Goal: Communication & Community: Ask a question

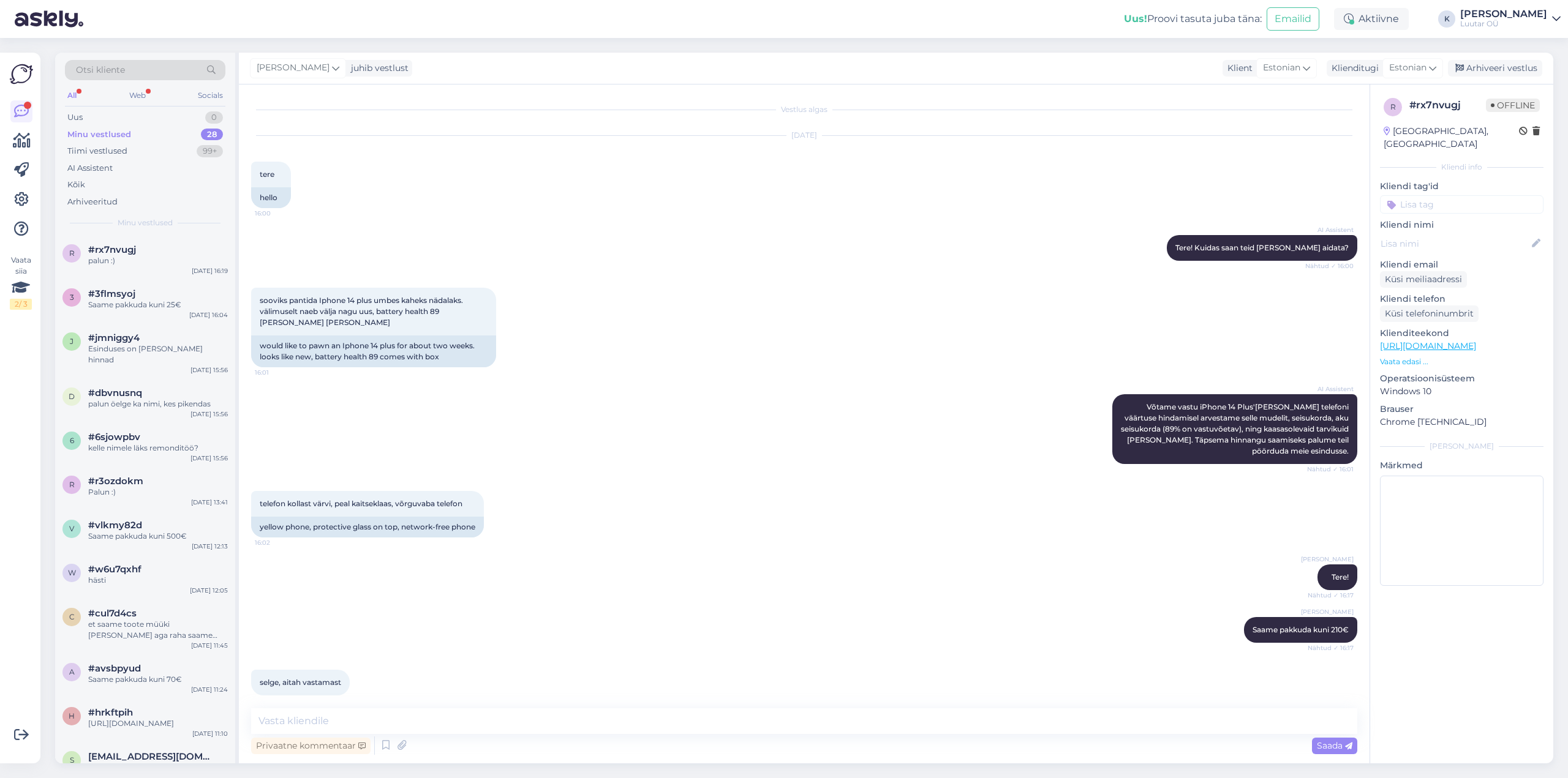
scroll to position [53, 0]
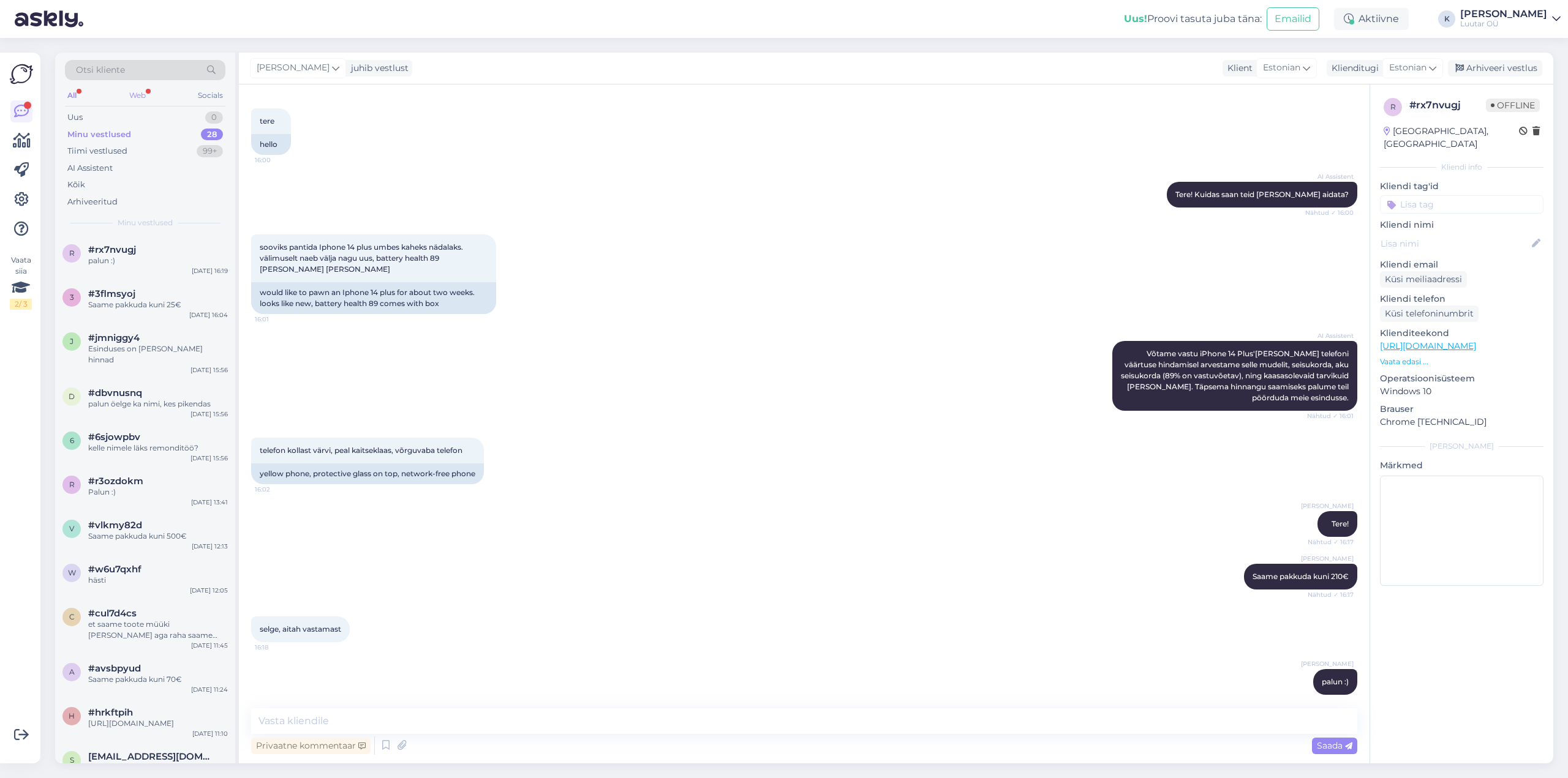
click at [134, 89] on div "Web" at bounding box center [137, 96] width 22 height 16
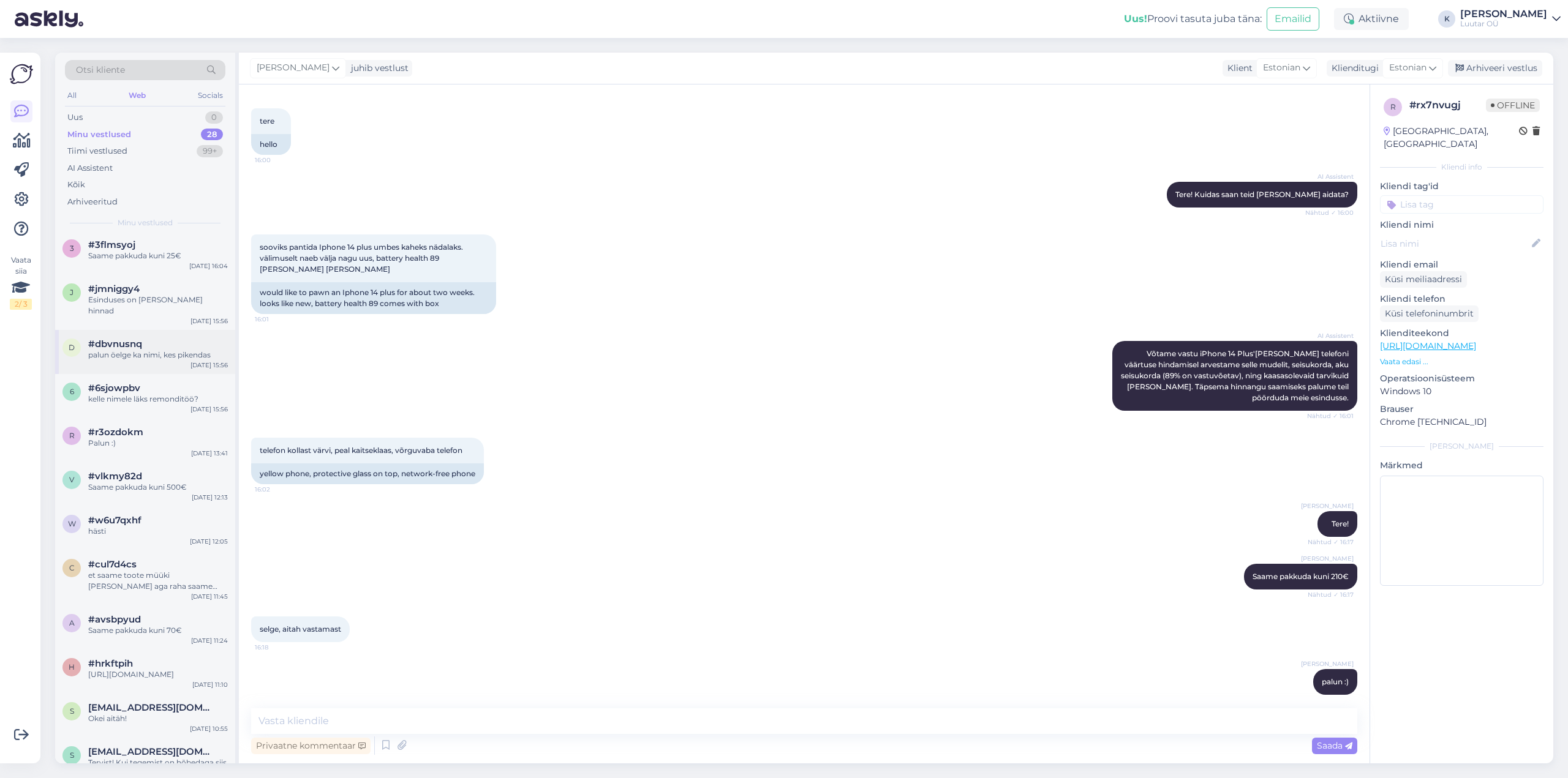
scroll to position [0, 0]
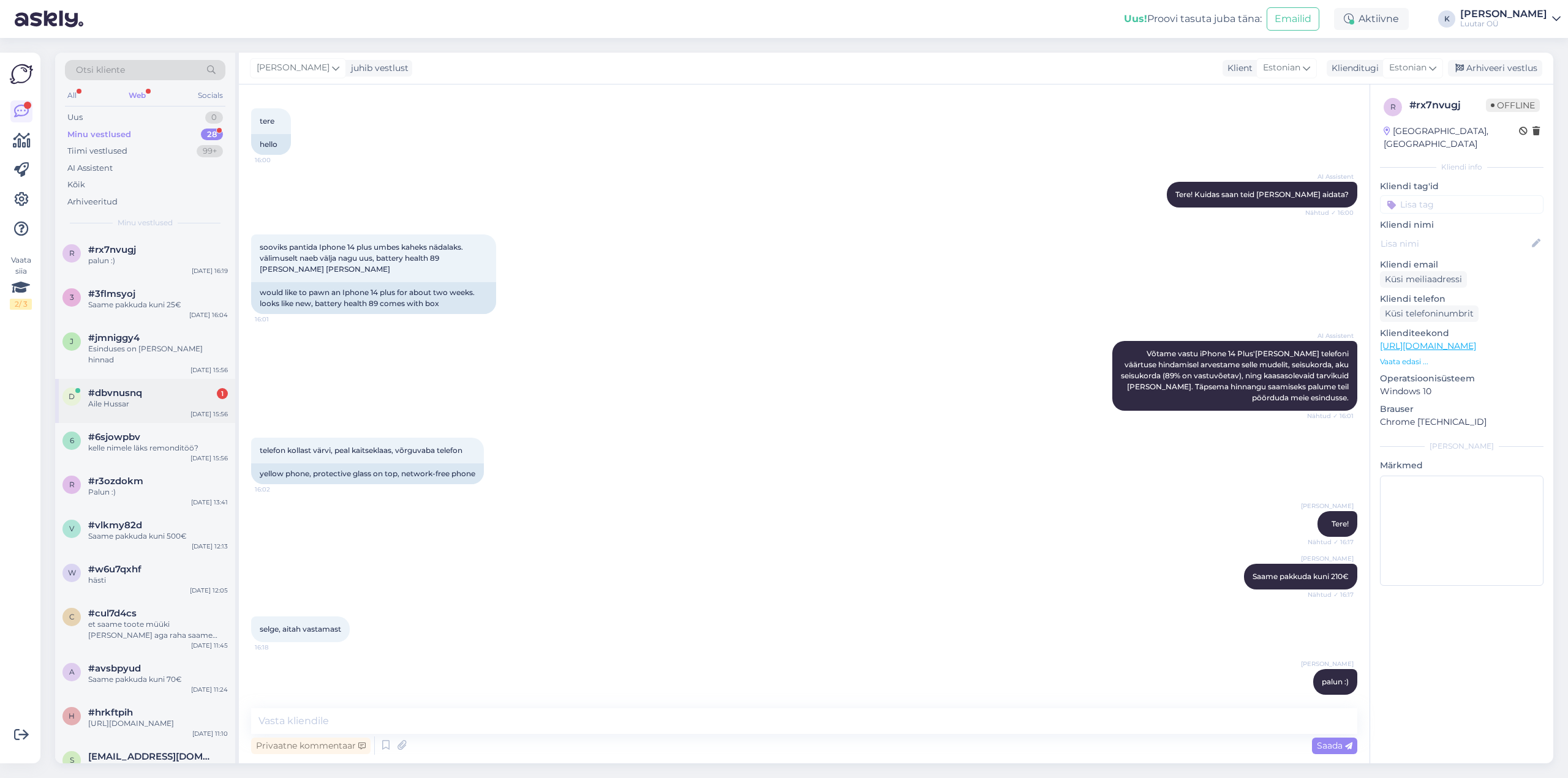
click at [101, 398] on div "Aile Hussar" at bounding box center [157, 403] width 139 height 11
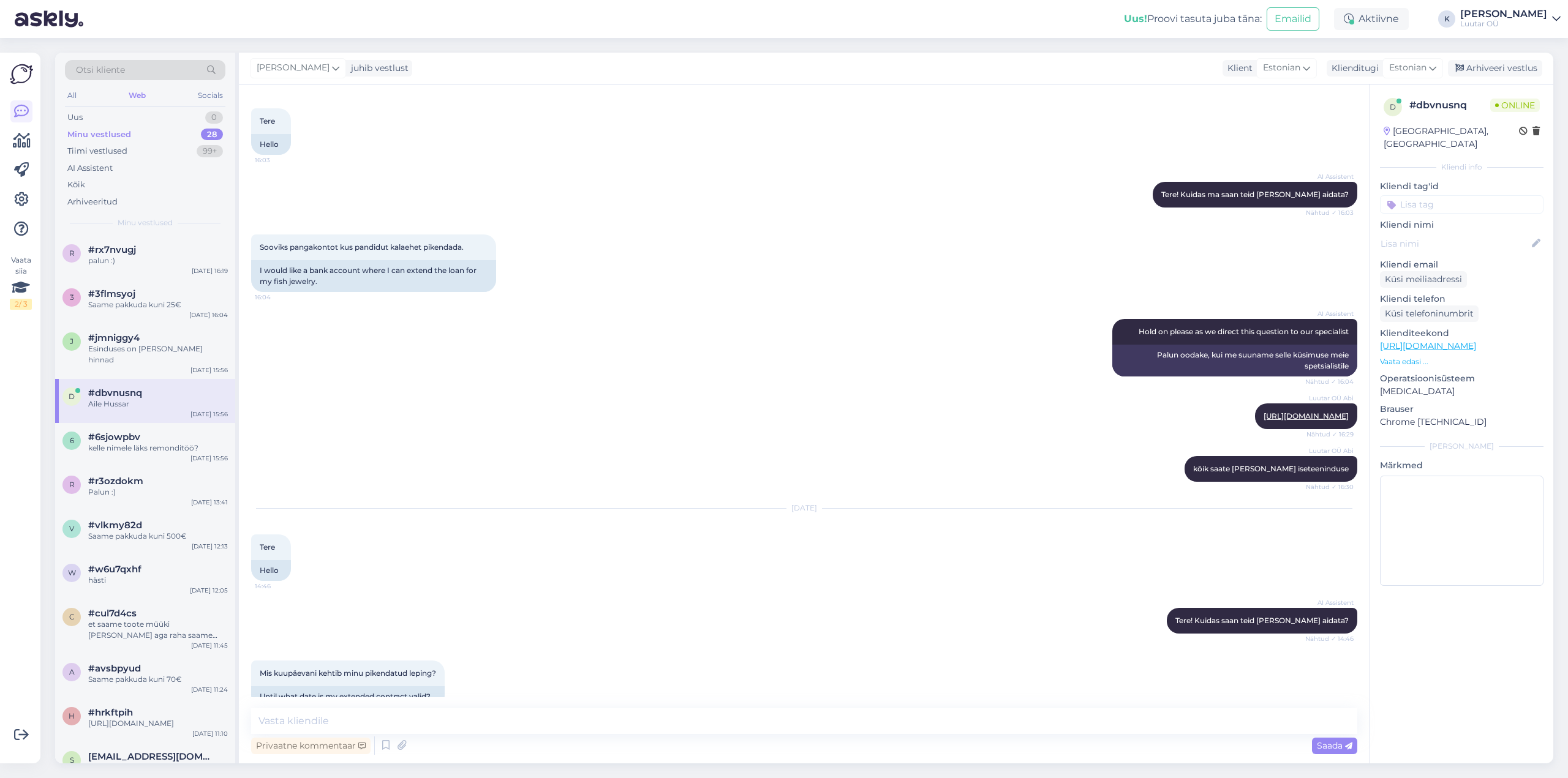
scroll to position [309, 0]
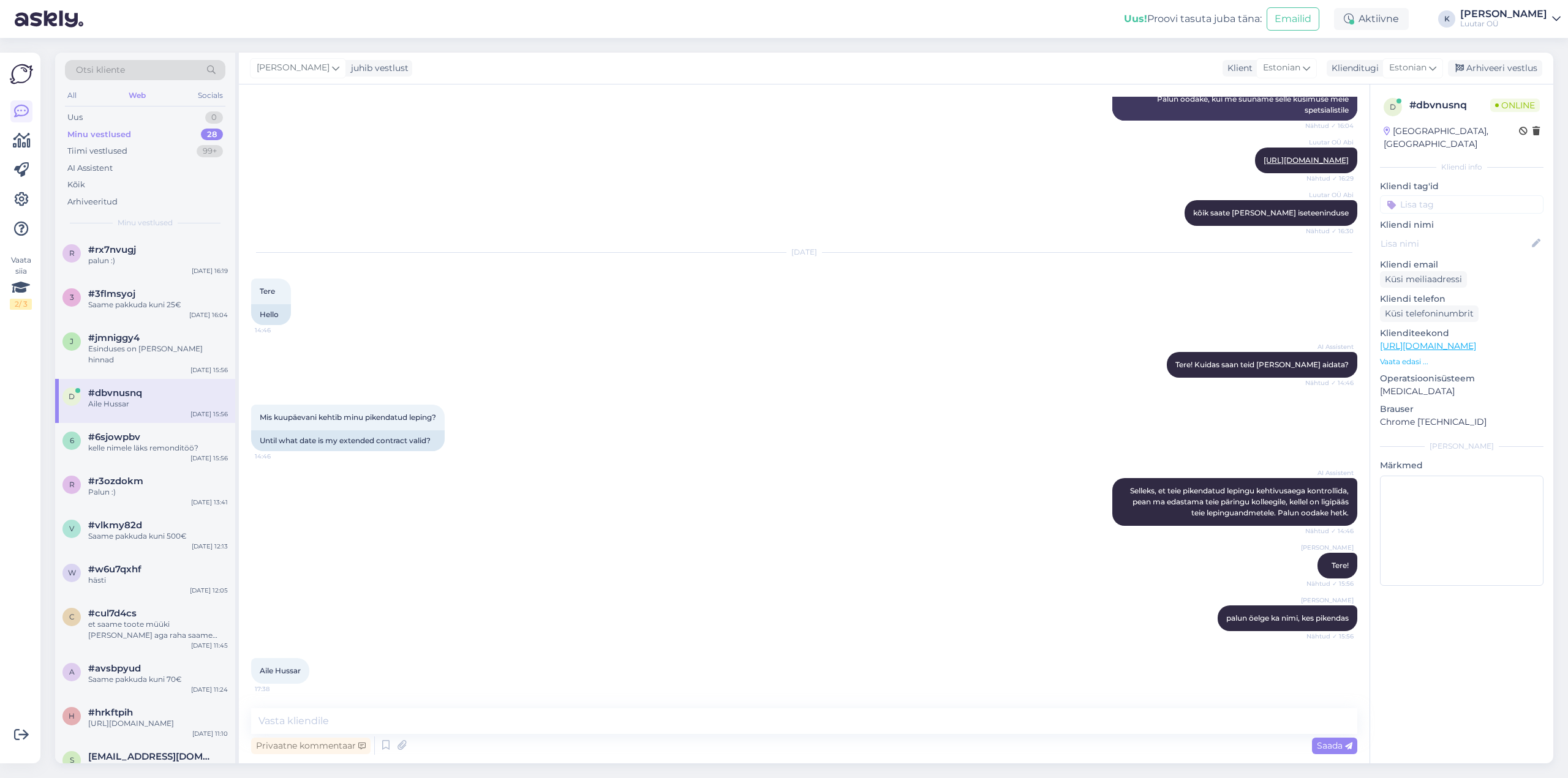
click at [289, 672] on span "Aile Hussar" at bounding box center [280, 670] width 41 height 9
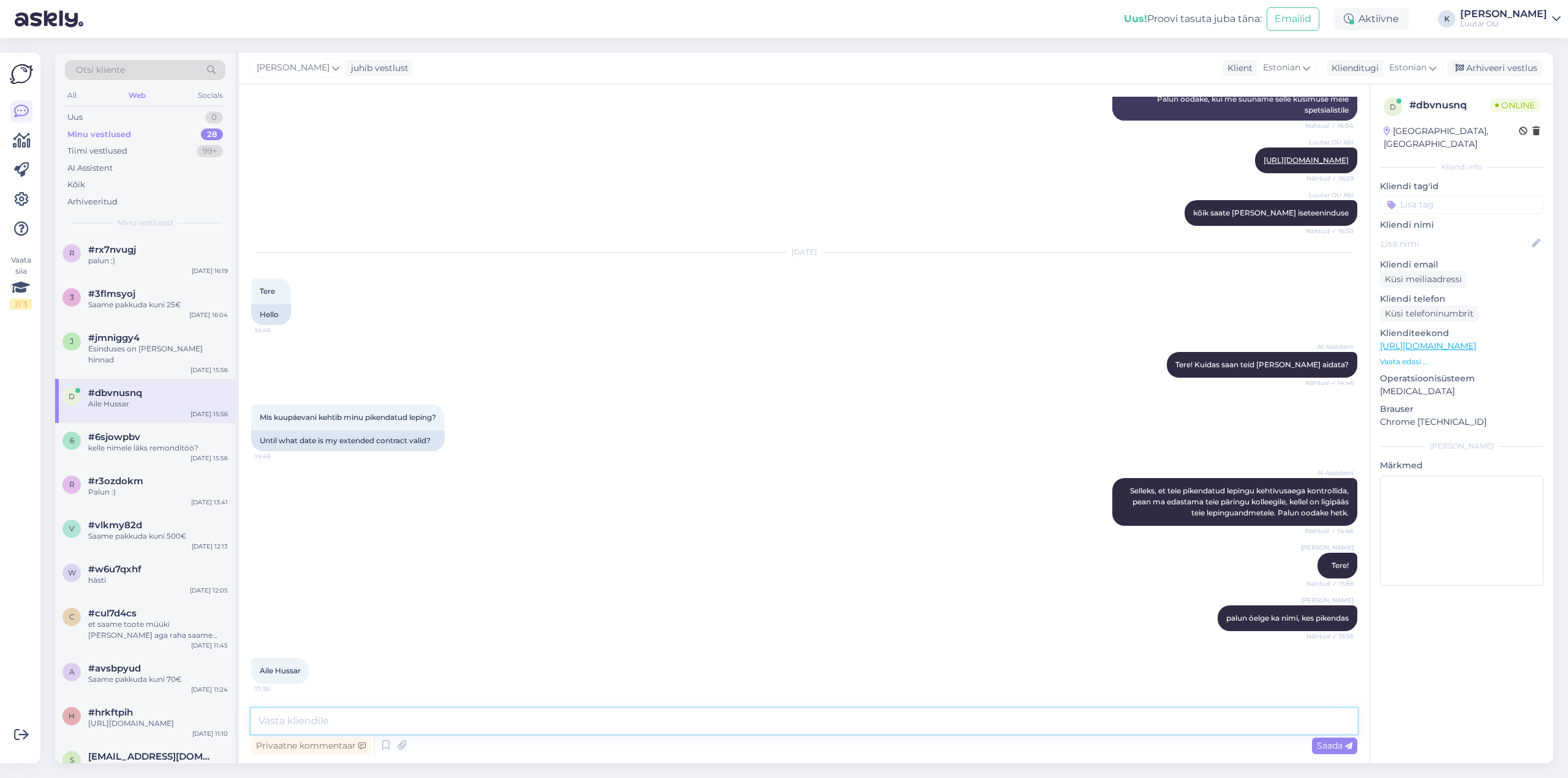
click at [651, 725] on textarea at bounding box center [804, 722] width 1106 height 26
type textarea "[DATE] on lõpu kuupäev"
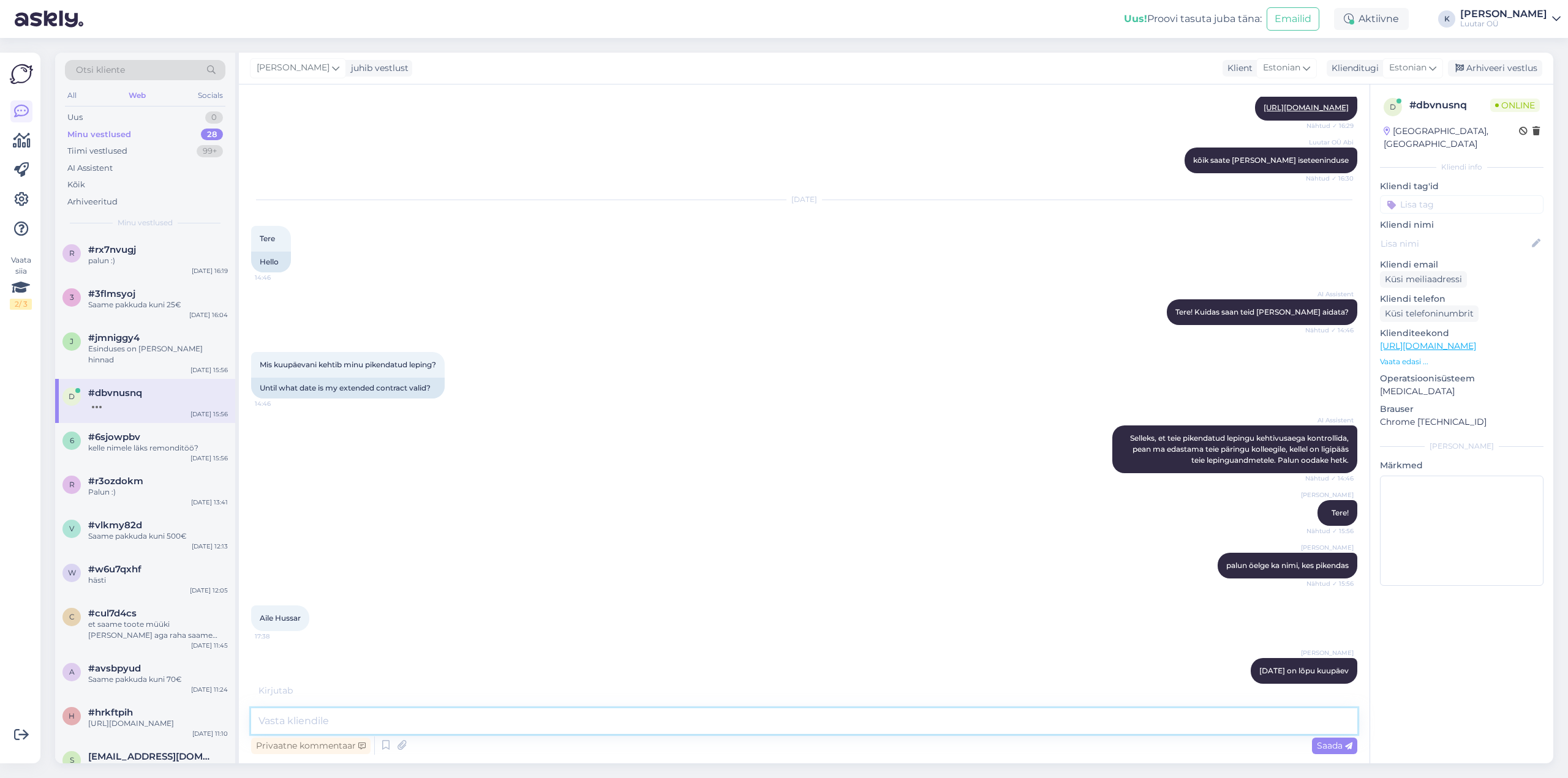
scroll to position [414, 0]
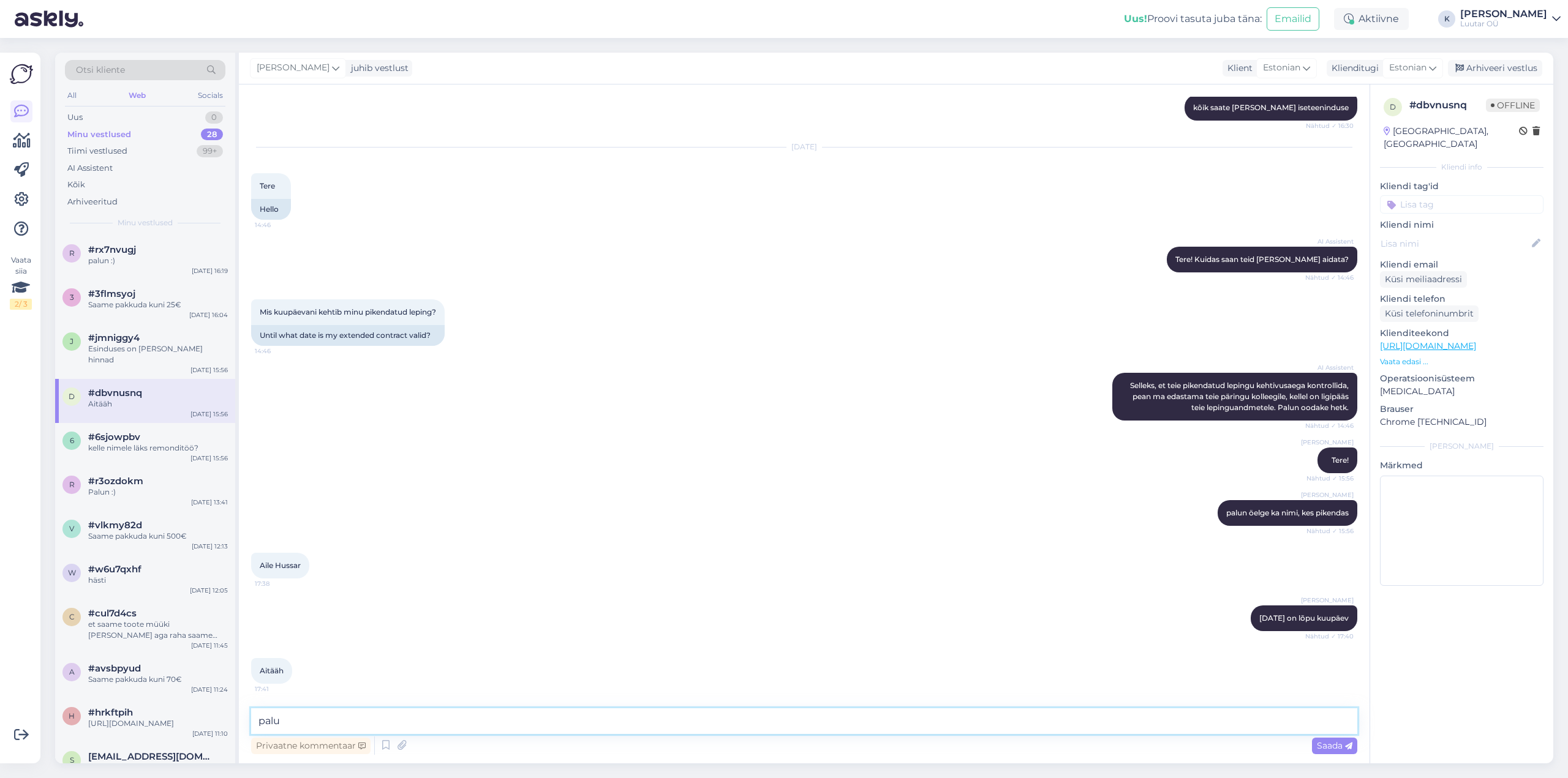
type textarea "palun"
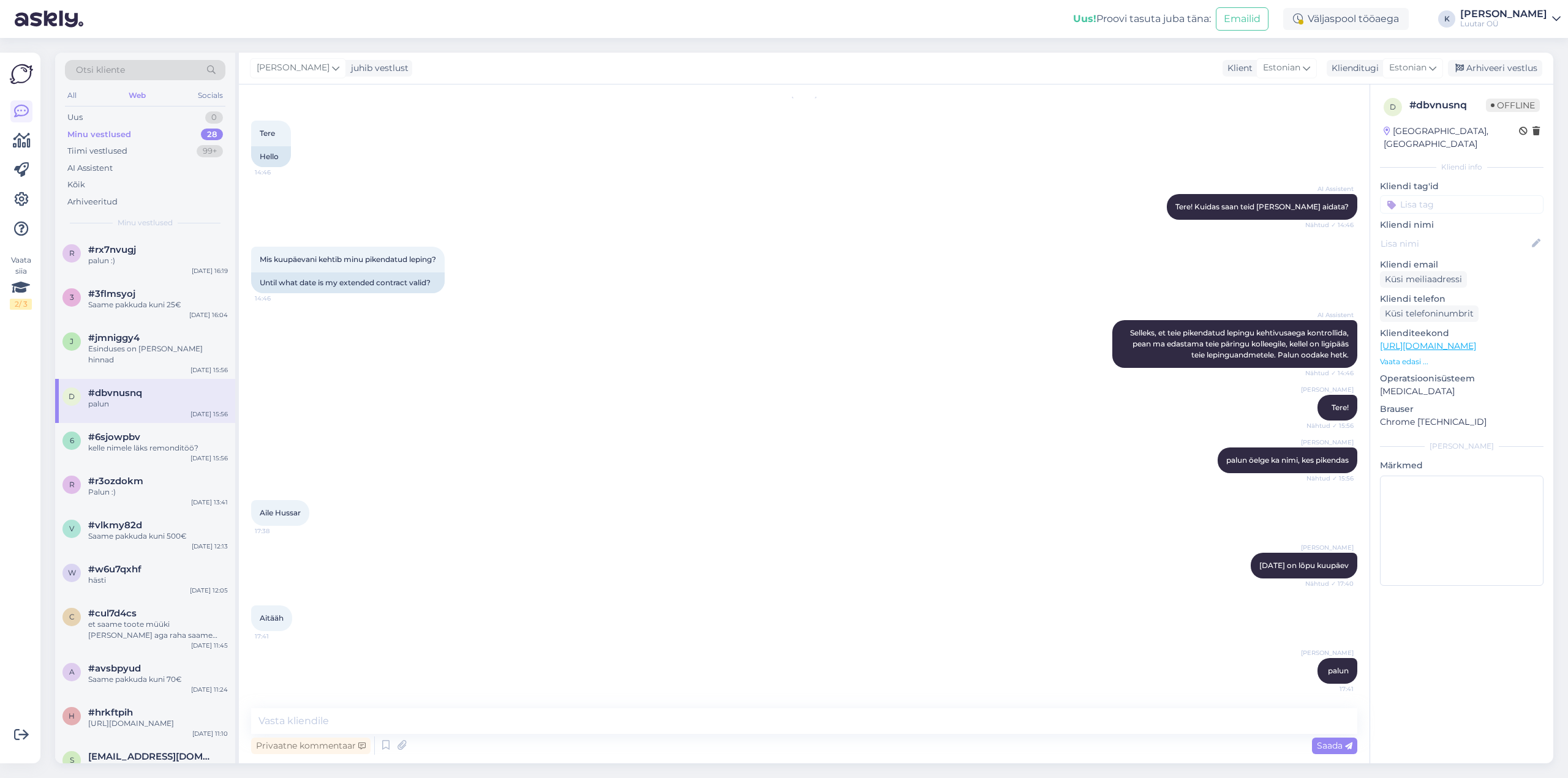
click at [1529, 18] on div "[PERSON_NAME]" at bounding box center [1504, 14] width 87 height 10
click at [1447, 107] on div "Logi välja" at bounding box center [1451, 105] width 218 height 22
